Goal: Task Accomplishment & Management: Complete application form

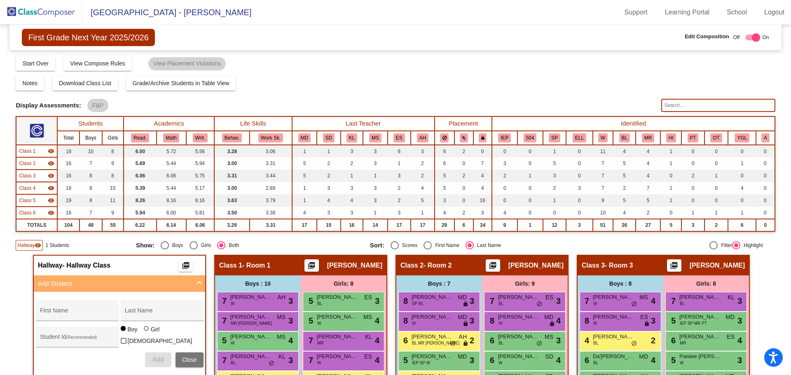
scroll to position [190, 0]
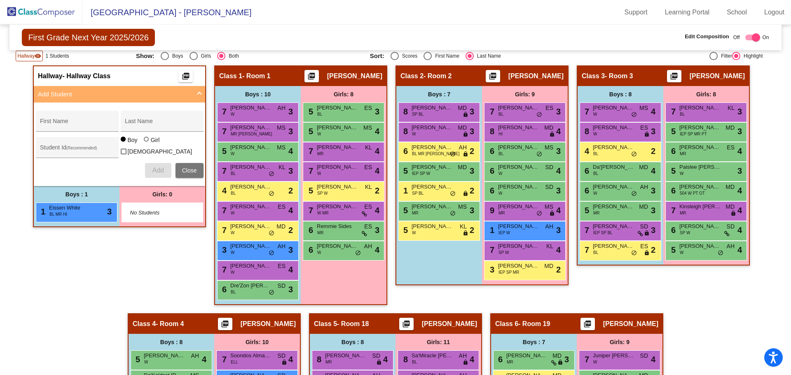
click at [47, 9] on img at bounding box center [41, 12] width 82 height 24
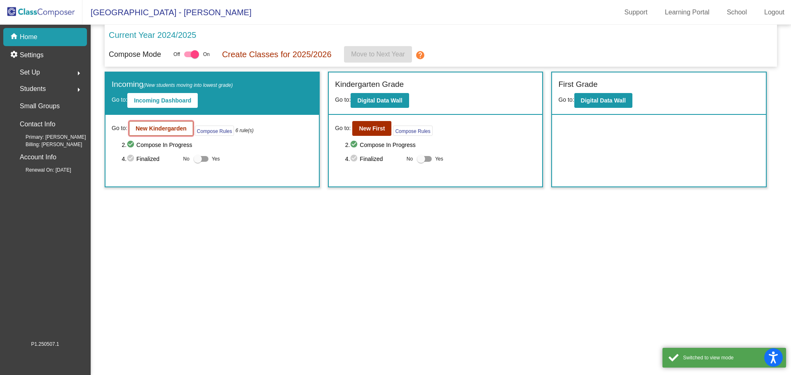
click at [161, 128] on b "New Kindergarden" at bounding box center [161, 128] width 51 height 7
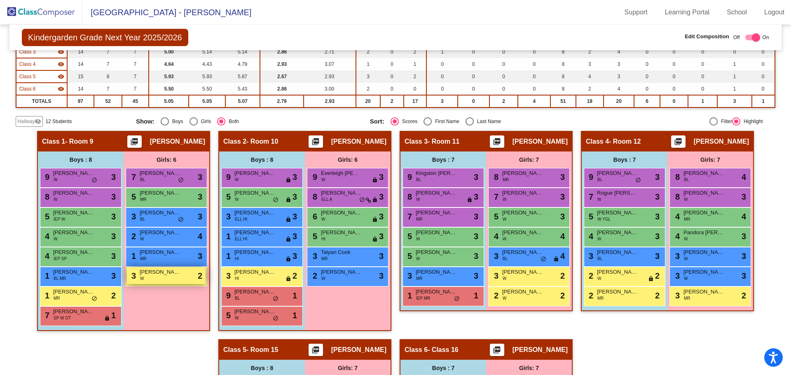
scroll to position [124, 0]
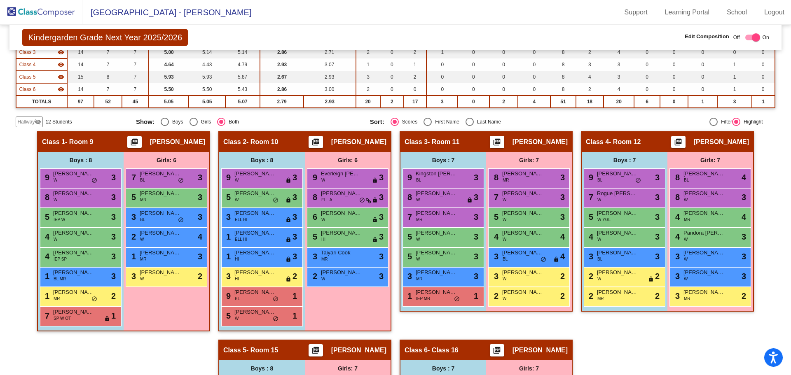
click at [474, 123] on div "Last Name" at bounding box center [487, 121] width 27 height 7
click at [470, 126] on input "Last Name" at bounding box center [469, 126] width 0 height 0
radio input "true"
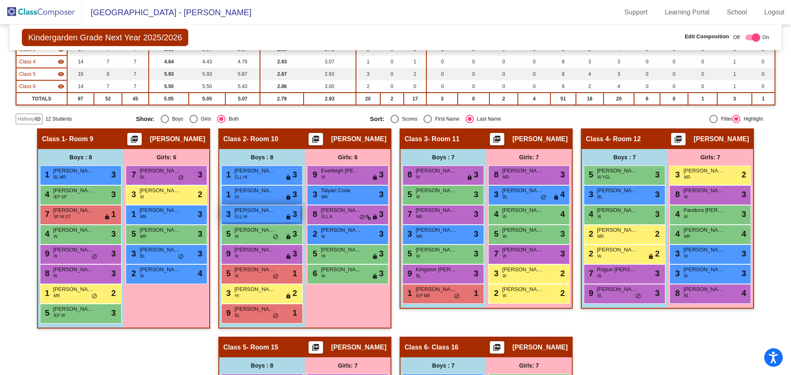
scroll to position [132, 0]
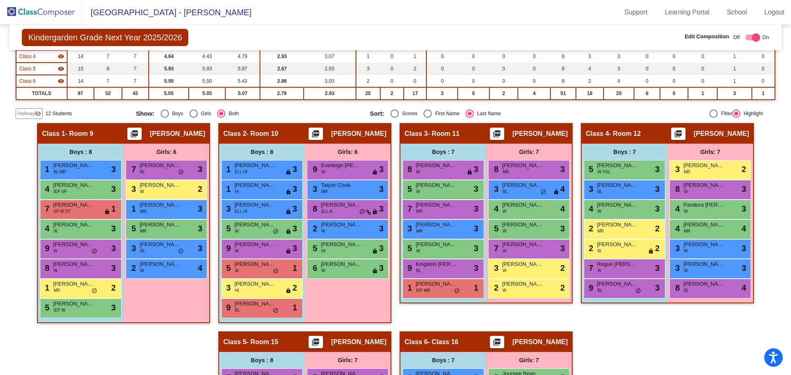
click at [32, 110] on span "Hallway" at bounding box center [25, 113] width 17 height 7
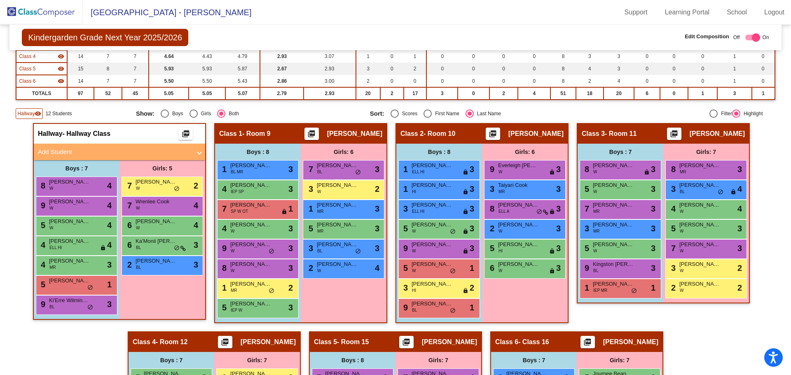
click at [57, 152] on mat-panel-title "Add Student" at bounding box center [114, 151] width 153 height 9
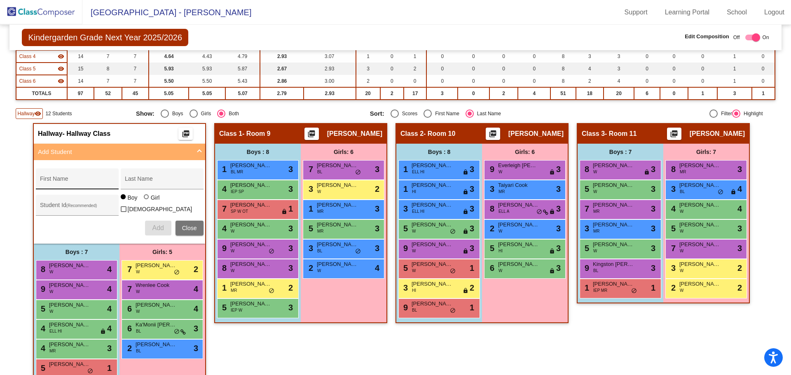
click at [59, 178] on div "First Name" at bounding box center [77, 181] width 74 height 17
type input "Corbyn"
type input "[PERSON_NAME]"
click at [158, 221] on button "Add" at bounding box center [158, 228] width 26 height 15
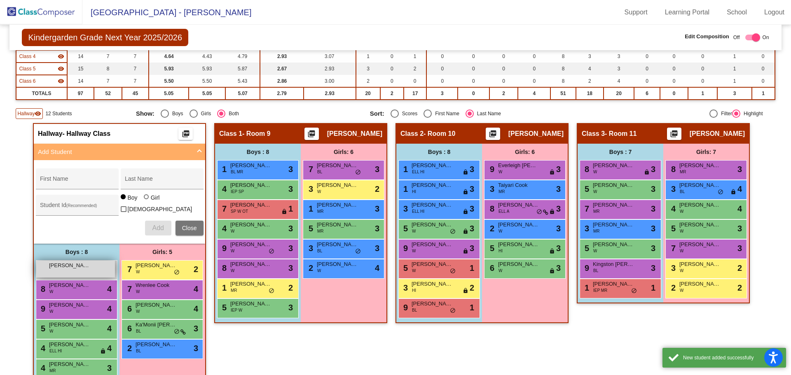
click at [51, 263] on span "[PERSON_NAME]" at bounding box center [69, 266] width 41 height 8
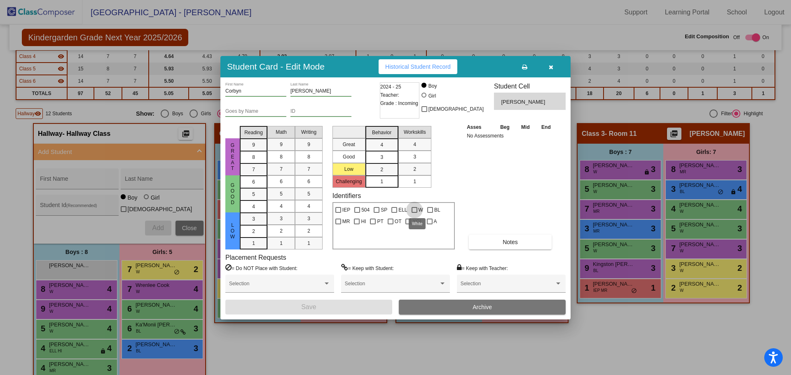
click at [412, 208] on div at bounding box center [415, 210] width 6 height 6
click at [414, 213] on input "W" at bounding box center [414, 213] width 0 height 0
checkbox input "true"
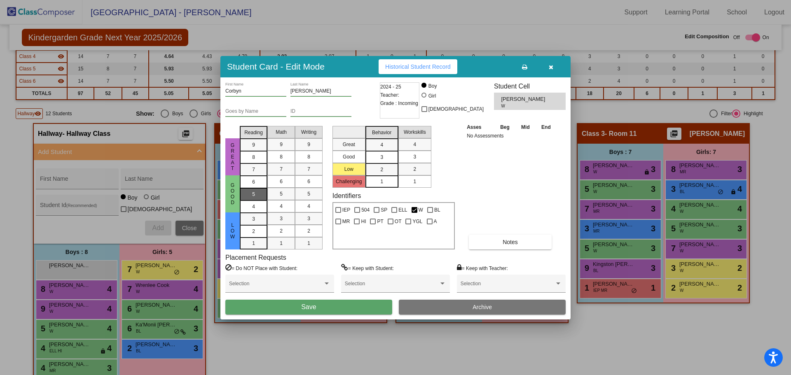
click at [260, 188] on div "5" at bounding box center [254, 182] width 16 height 12
click at [286, 192] on div "5" at bounding box center [281, 194] width 16 height 12
click at [317, 194] on mat-list-option "5" at bounding box center [309, 194] width 28 height 12
click at [388, 149] on div "4" at bounding box center [382, 145] width 16 height 12
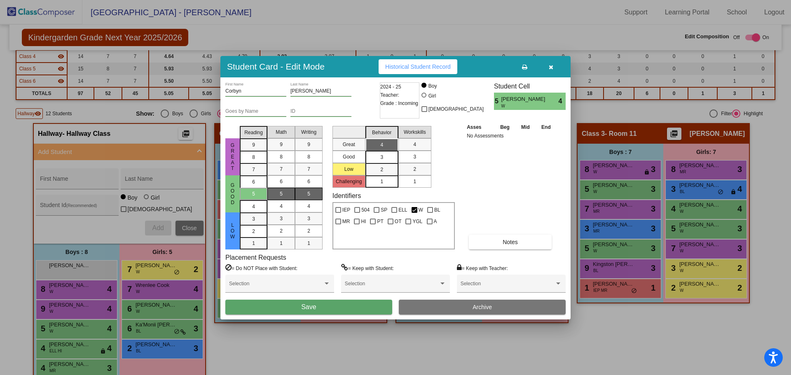
click at [389, 151] on div "3" at bounding box center [382, 145] width 16 height 12
click at [401, 156] on mat-list-option "3" at bounding box center [414, 157] width 33 height 12
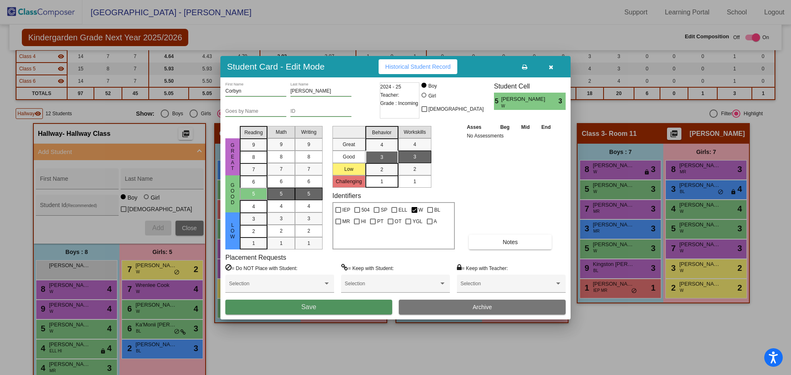
click at [345, 309] on button "Save" at bounding box center [308, 307] width 167 height 15
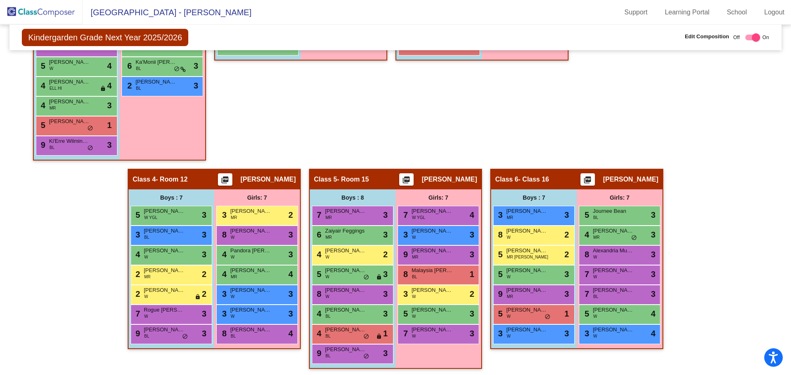
scroll to position [312, 0]
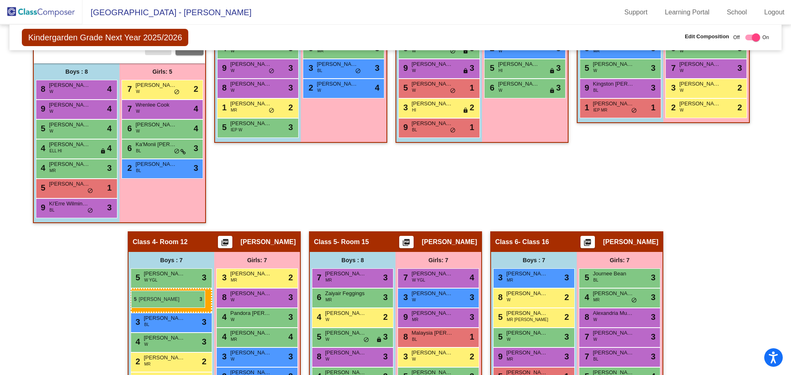
drag, startPoint x: 87, startPoint y: 83, endPoint x: 131, endPoint y: 291, distance: 212.2
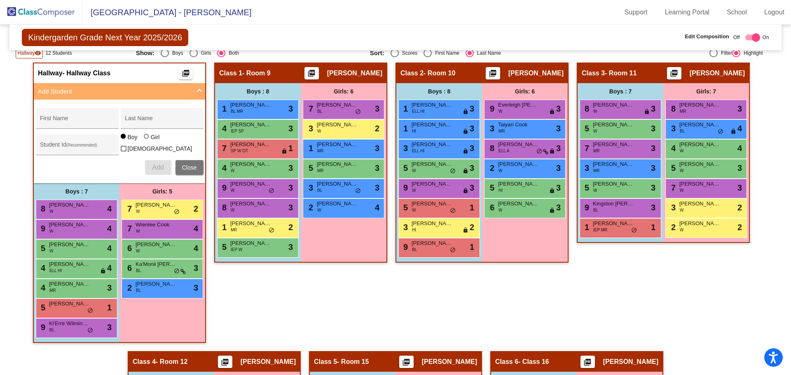
scroll to position [169, 0]
